Goal: Task Accomplishment & Management: Use online tool/utility

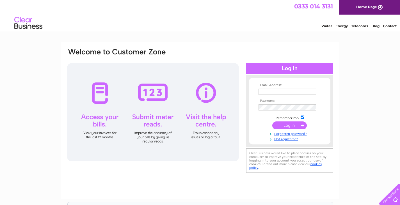
type input "devils.cars@yahoo.co.uk"
click at [289, 125] on input "submit" at bounding box center [290, 126] width 35 height 8
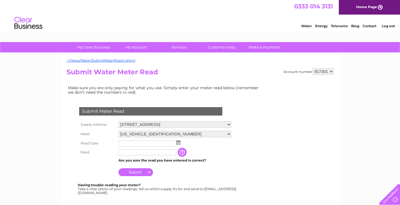
click at [162, 144] on input "text" at bounding box center [148, 143] width 58 height 6
click at [179, 144] on img at bounding box center [178, 142] width 4 height 4
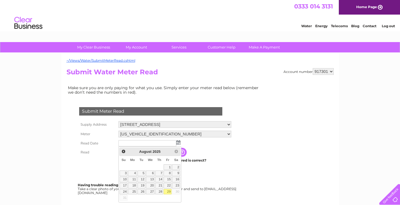
click at [169, 193] on link "29" at bounding box center [168, 192] width 8 height 6
type input "2025/08/29"
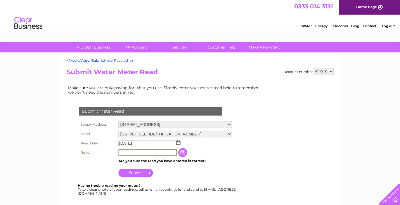
click at [152, 153] on input "text" at bounding box center [148, 152] width 58 height 7
type input "2606"
click at [144, 173] on input "Submit" at bounding box center [136, 173] width 35 height 8
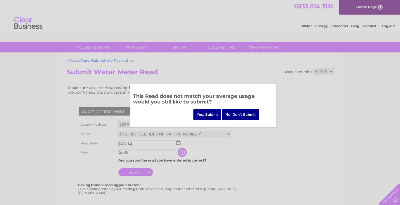
click at [207, 115] on input "Yes, Submit" at bounding box center [208, 114] width 28 height 11
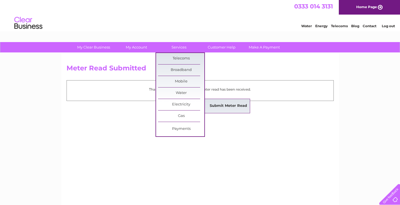
click at [219, 105] on link "Submit Meter Read" at bounding box center [228, 106] width 46 height 11
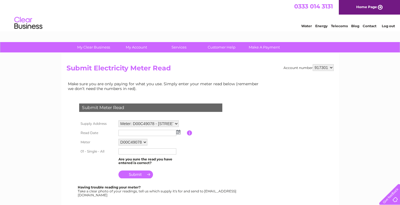
click at [179, 133] on img at bounding box center [178, 132] width 4 height 4
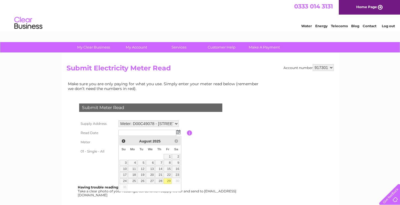
click at [168, 181] on link "29" at bounding box center [168, 182] width 8 height 6
type input "[DATE]"
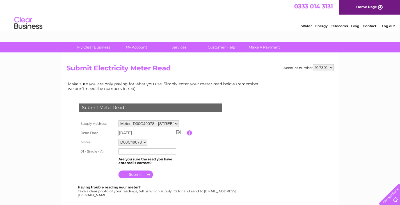
click at [142, 153] on input "text" at bounding box center [148, 152] width 58 height 6
type input "222190"
click at [142, 174] on input "submit" at bounding box center [136, 175] width 35 height 8
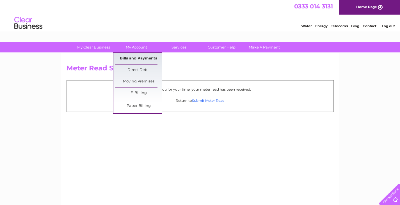
click at [136, 58] on link "Bills and Payments" at bounding box center [138, 58] width 46 height 11
click at [142, 58] on link "Bills and Payments" at bounding box center [138, 58] width 46 height 11
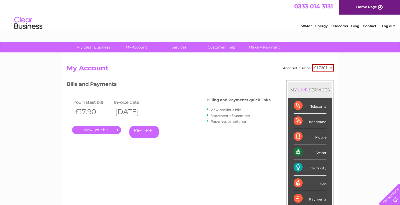
click at [104, 131] on link "." at bounding box center [96, 130] width 49 height 8
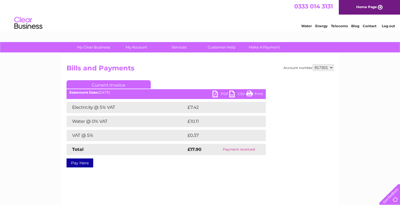
click at [386, 26] on link "Log out" at bounding box center [388, 26] width 13 height 4
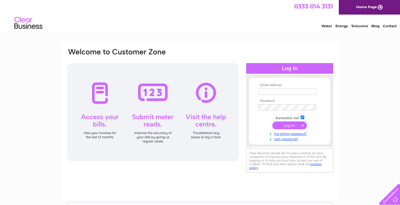
type input "[DOMAIN_NAME][EMAIL_ADDRESS][DOMAIN_NAME]"
click at [340, 72] on div "Email Address: [DOMAIN_NAME][EMAIL_ADDRESS][DOMAIN_NAME] Password: Forgotten pa…" at bounding box center [200, 168] width 400 height 253
